Goal: Find specific page/section: Find specific page/section

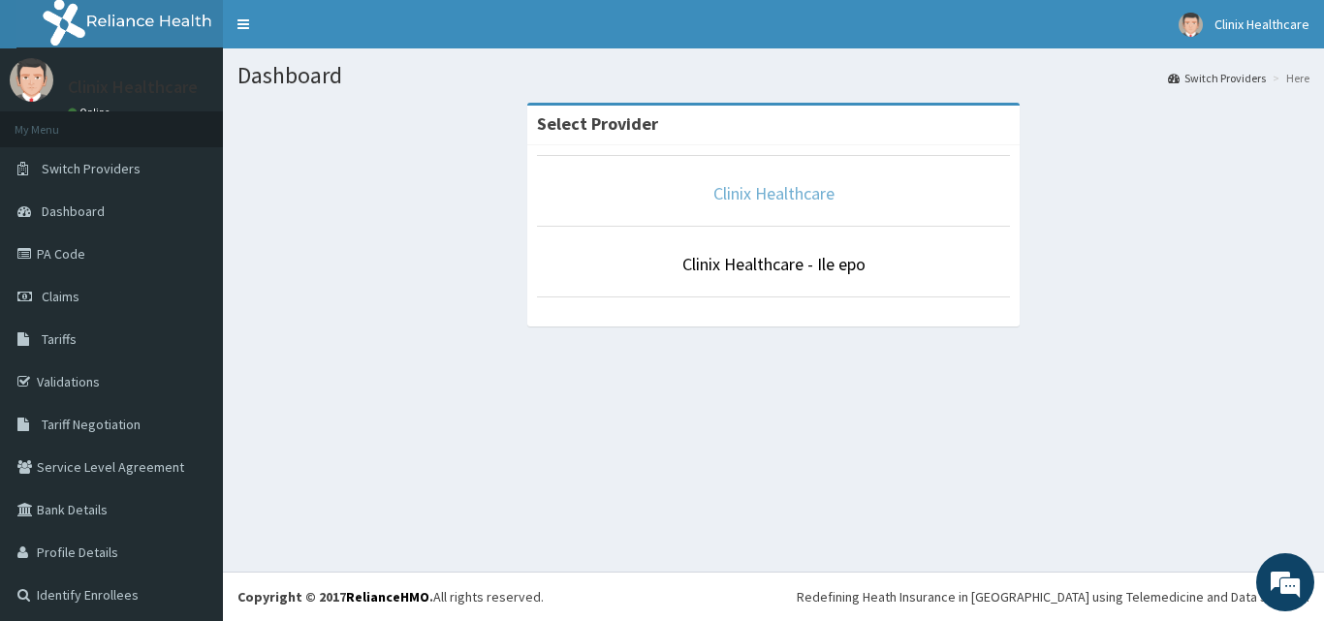
click at [759, 192] on link "Clinix Healthcare" at bounding box center [773, 193] width 121 height 22
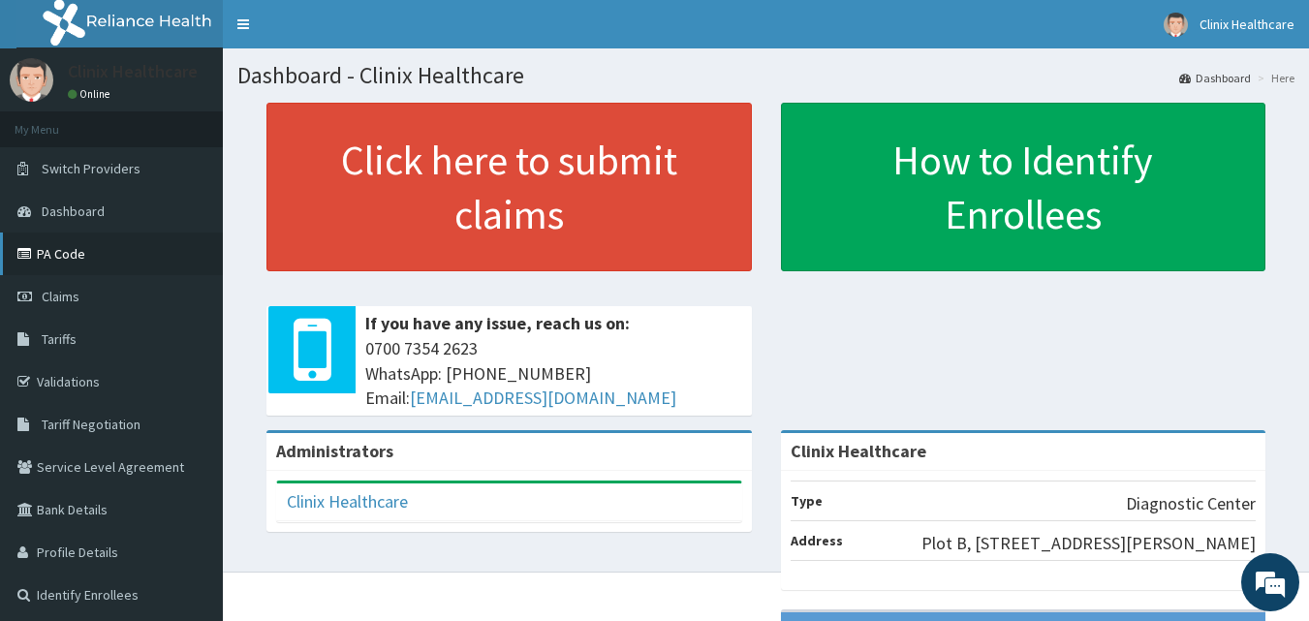
click at [69, 256] on link "PA Code" at bounding box center [111, 254] width 223 height 43
